Goal: Find specific page/section: Find specific page/section

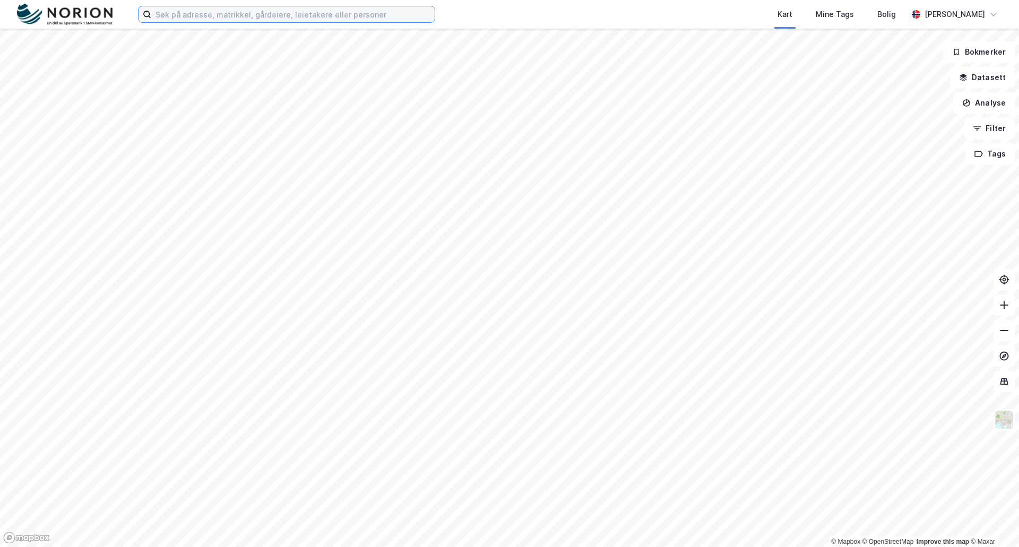
click at [222, 14] on input at bounding box center [292, 14] width 283 height 16
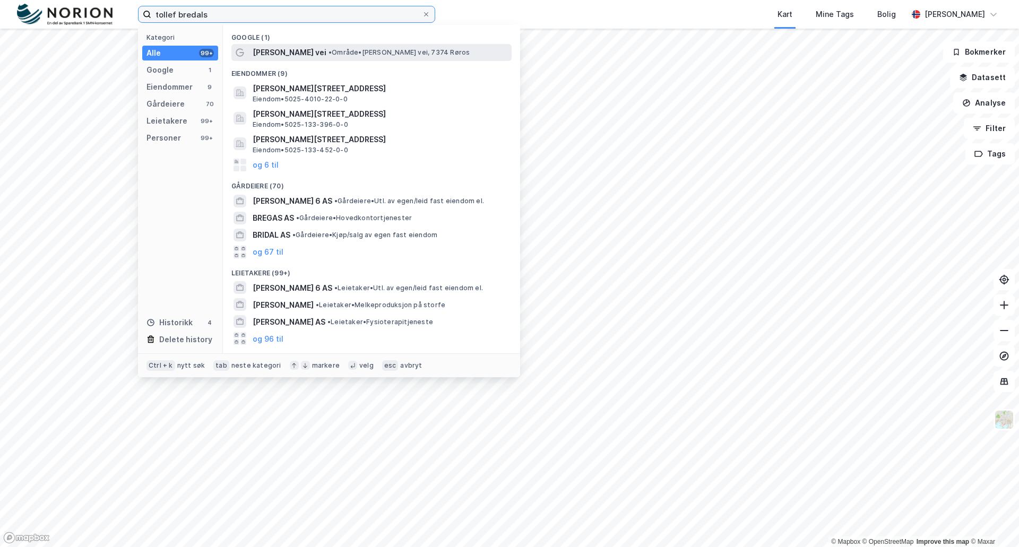
type input "tollef bredals"
click at [281, 50] on span "[PERSON_NAME] vei" at bounding box center [290, 52] width 74 height 13
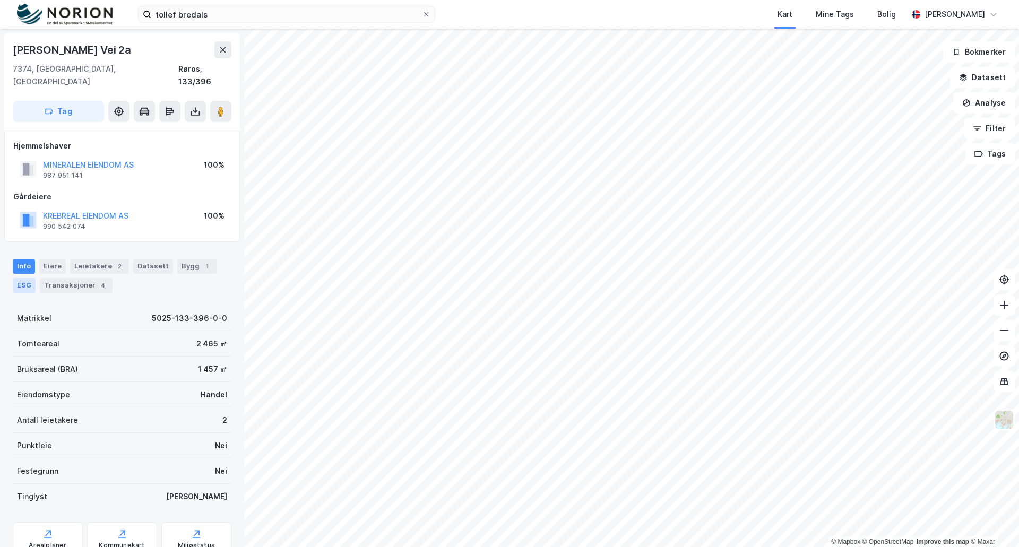
click at [26, 278] on div "ESG" at bounding box center [24, 285] width 23 height 15
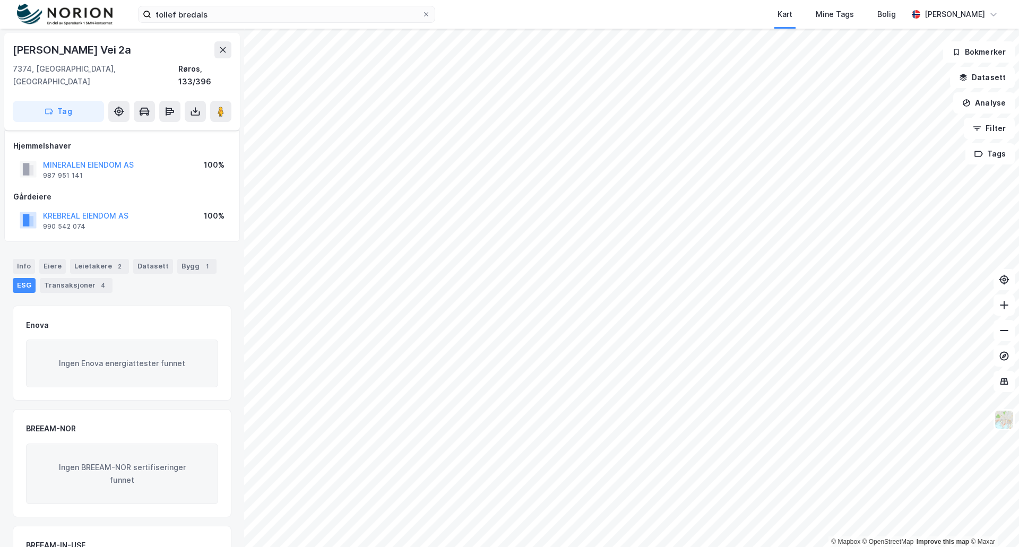
scroll to position [87, 0]
